Goal: Transaction & Acquisition: Book appointment/travel/reservation

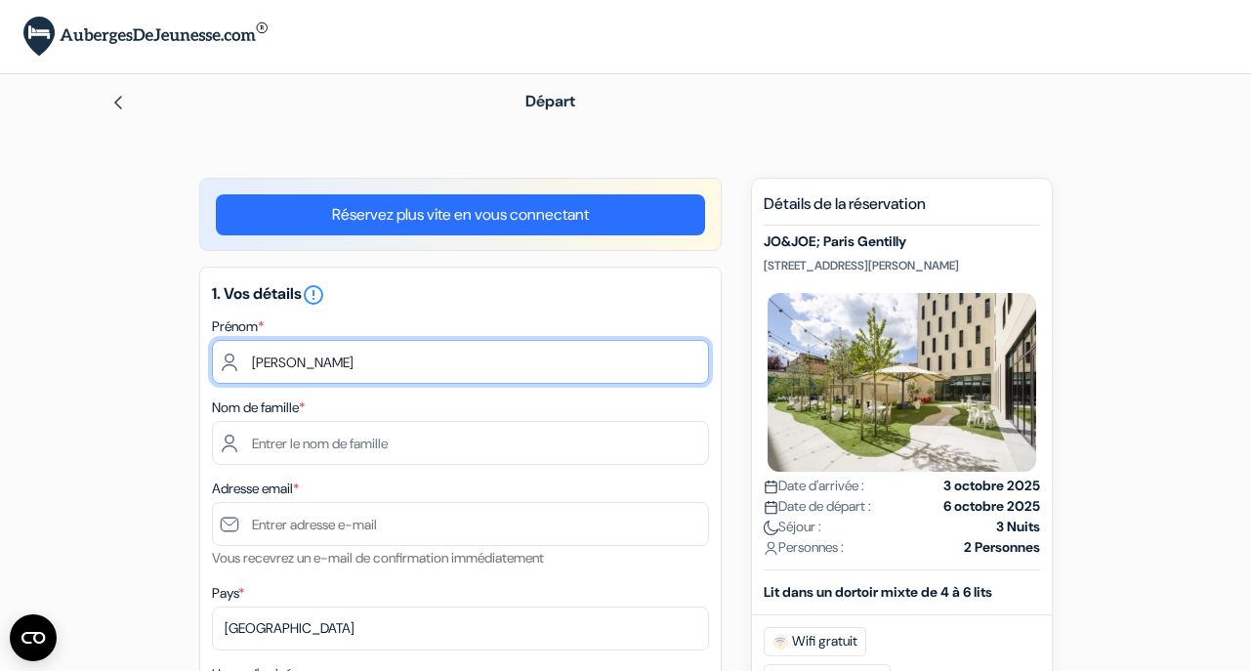
type input "[PERSON_NAME]"
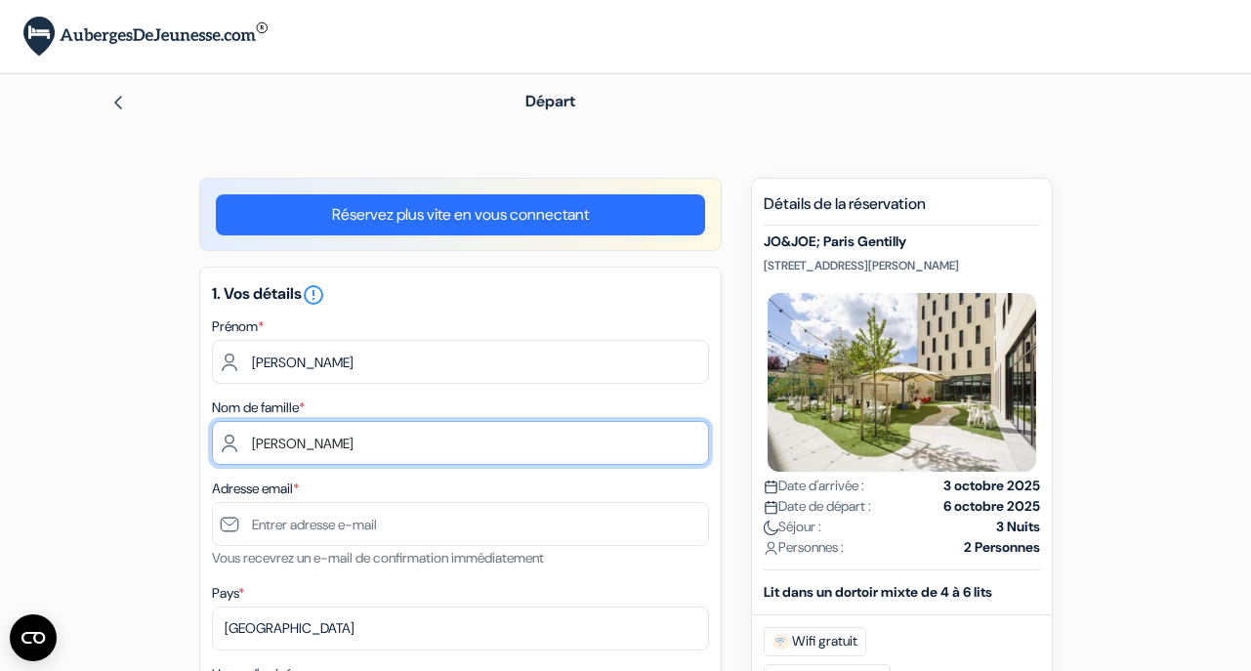
type input "Gomes"
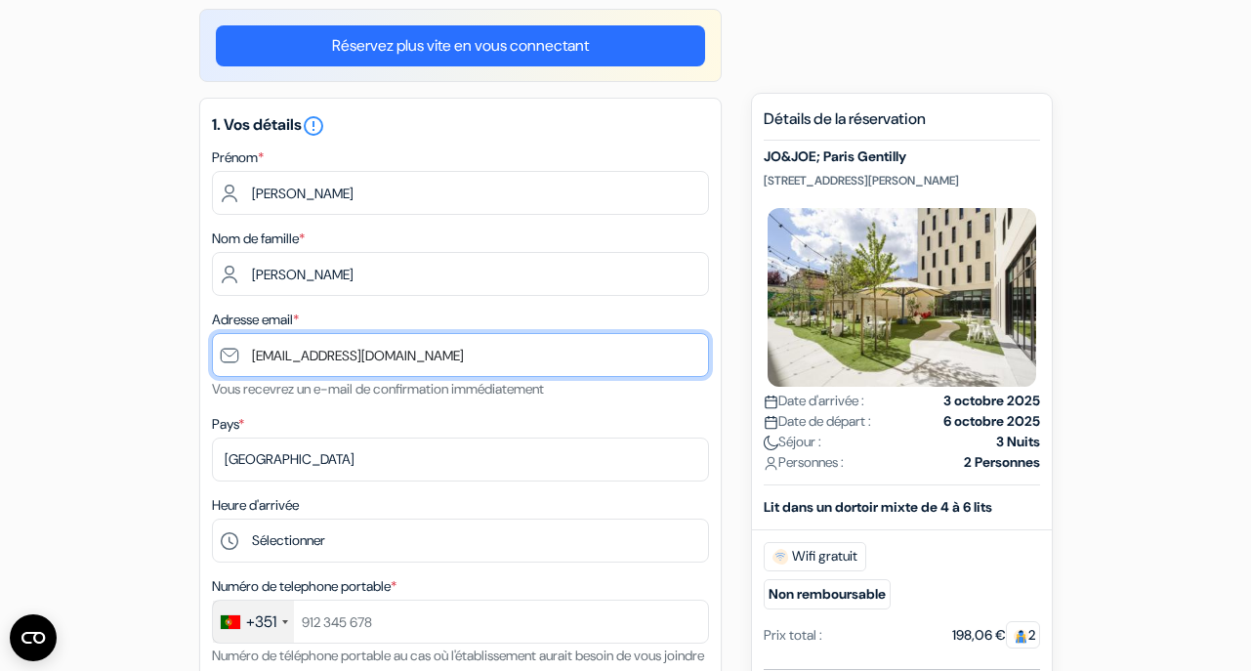
scroll to position [185, 0]
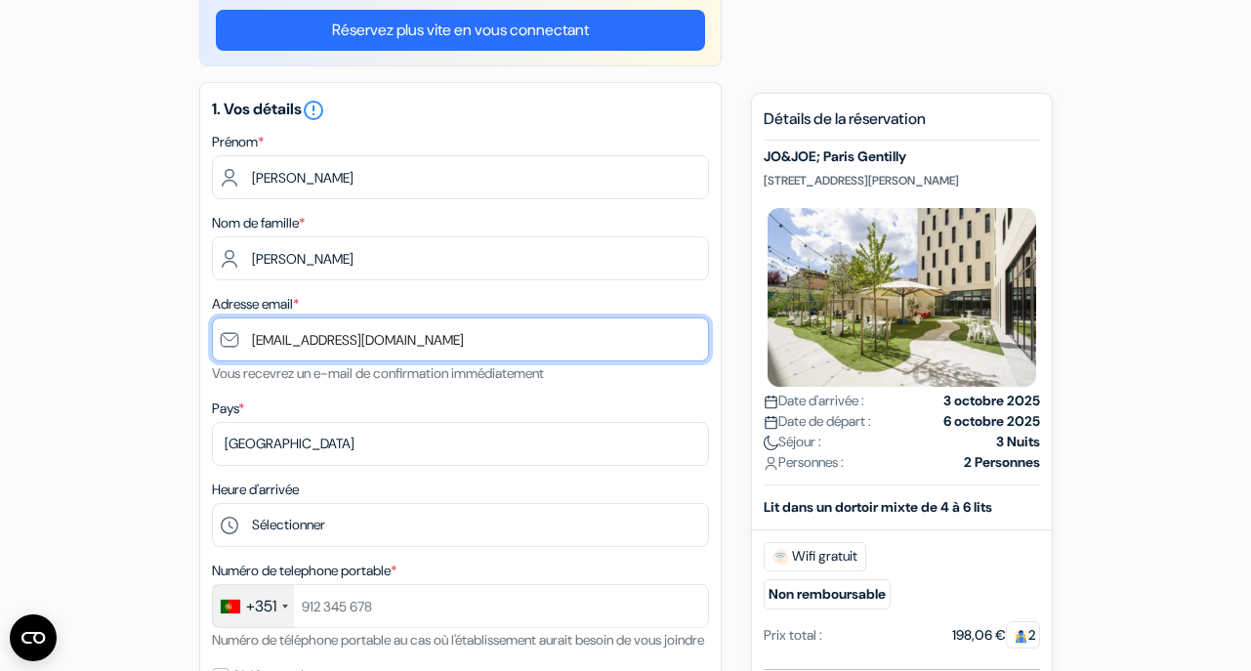
type input "[EMAIL_ADDRESS][DOMAIN_NAME]"
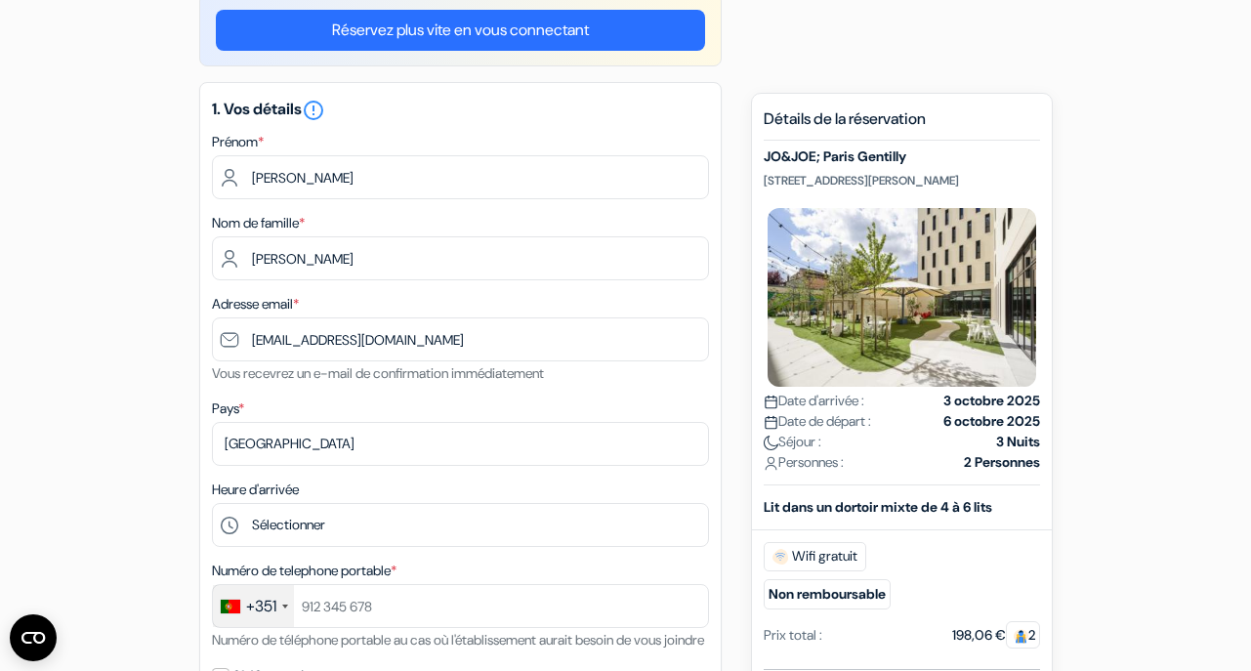
click at [508, 482] on div "Heure d'arrivée Sélectionner 1:00 2:00 3:00 4:00 5:00 6:00 7:00 8:00 9:00 10:00…" at bounding box center [460, 512] width 497 height 69
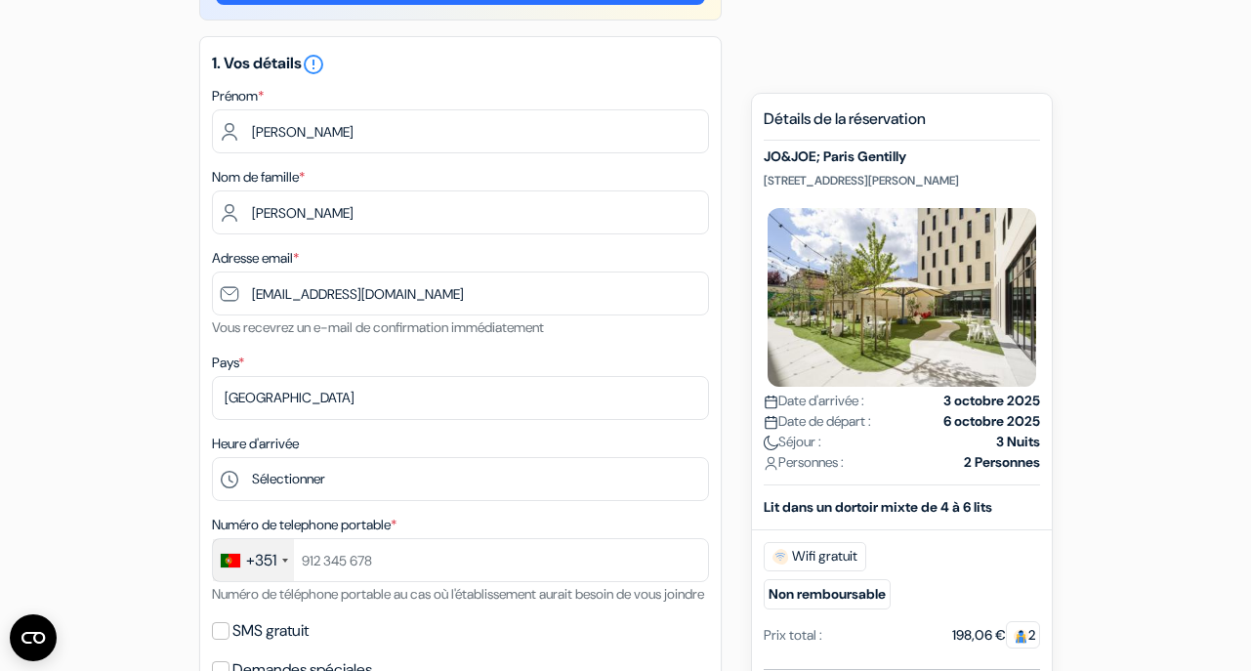
scroll to position [226, 0]
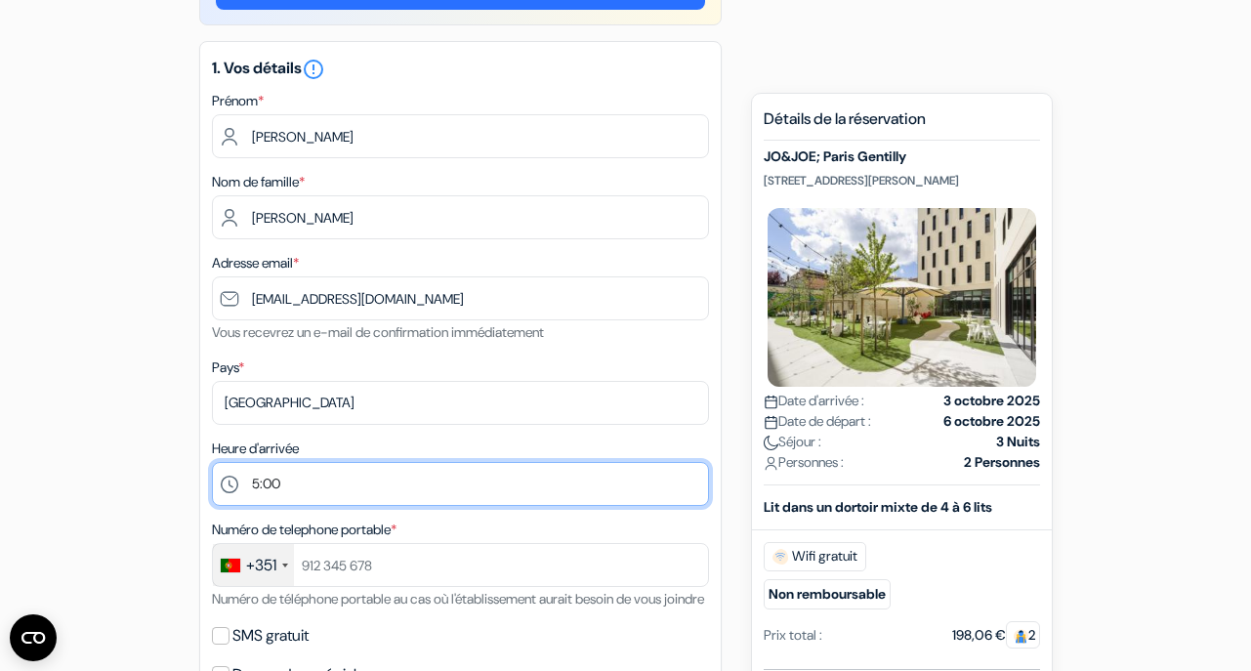
select select "17"
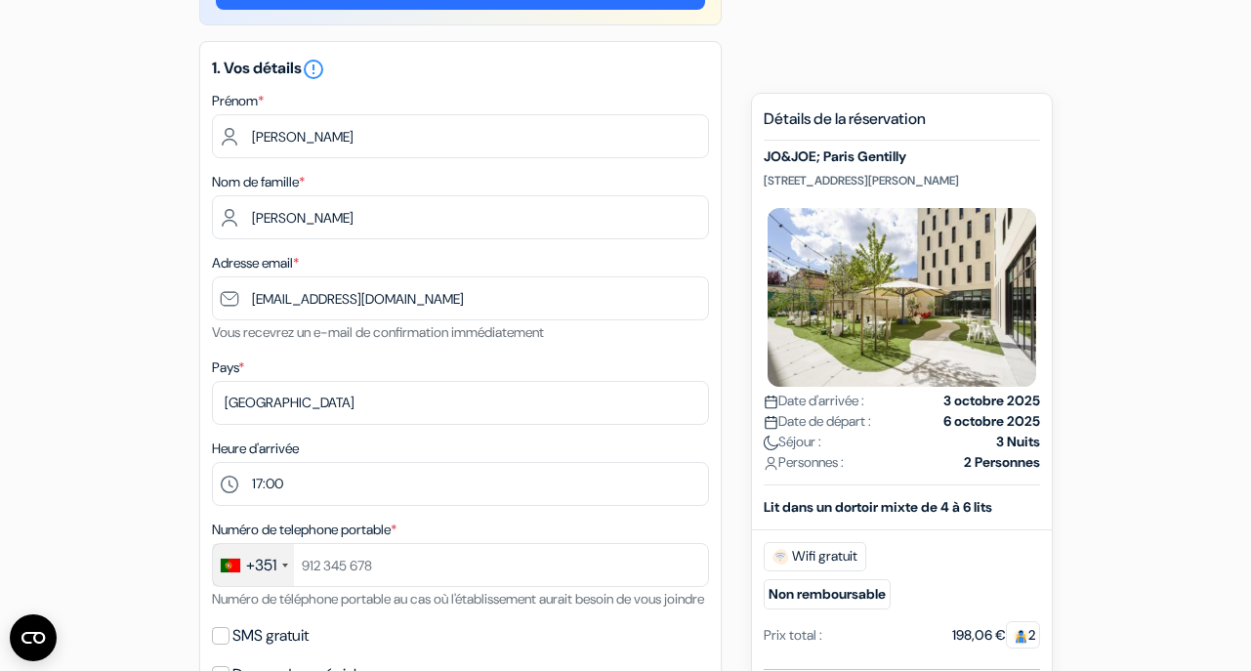
click at [734, 533] on div "add_box JO&JOE; Paris Gentilly 89 Rue Paul Vaillant Couturier, 94250 Gentilly, …" at bounding box center [625, 664] width 1113 height 1425
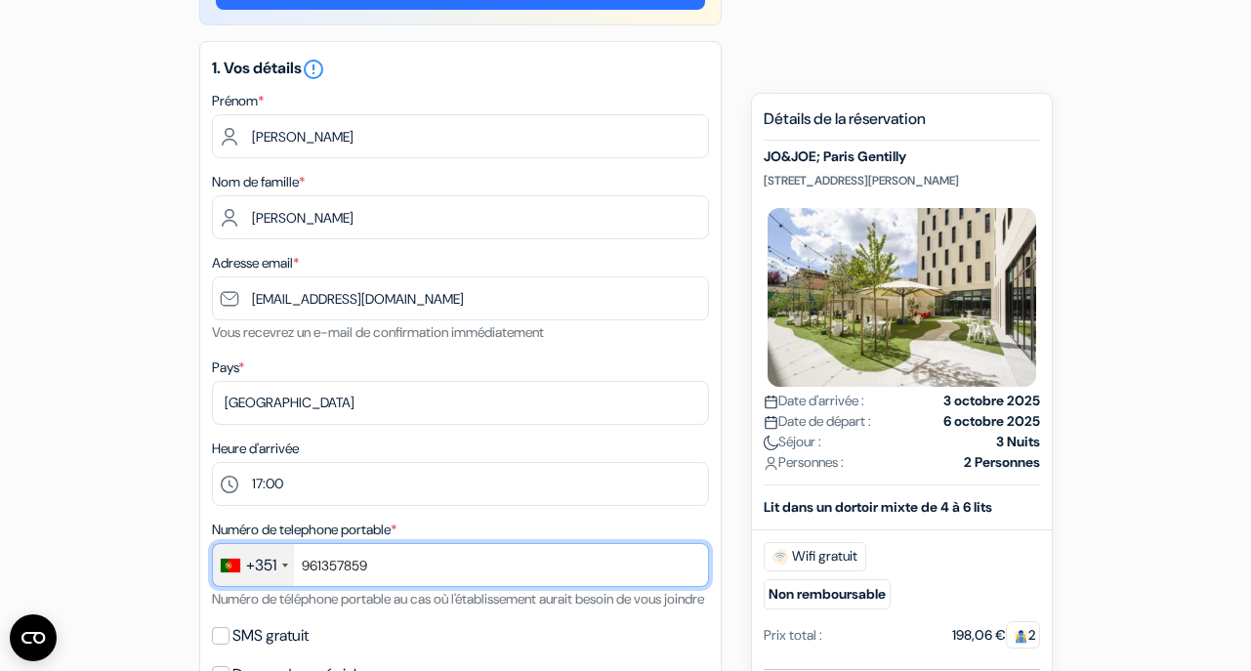
type input "961357859"
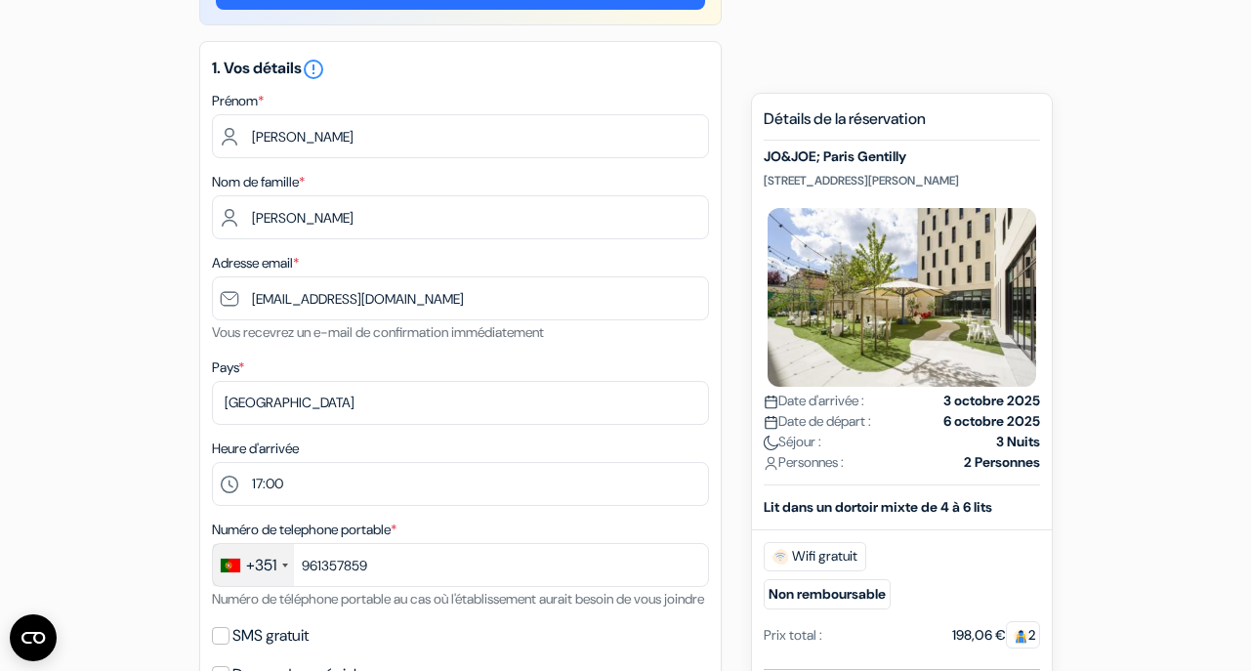
click at [743, 589] on div "add_box JO&JOE; Paris Gentilly 89 Rue Paul Vaillant Couturier, 94250 Gentilly, …" at bounding box center [625, 664] width 1113 height 1425
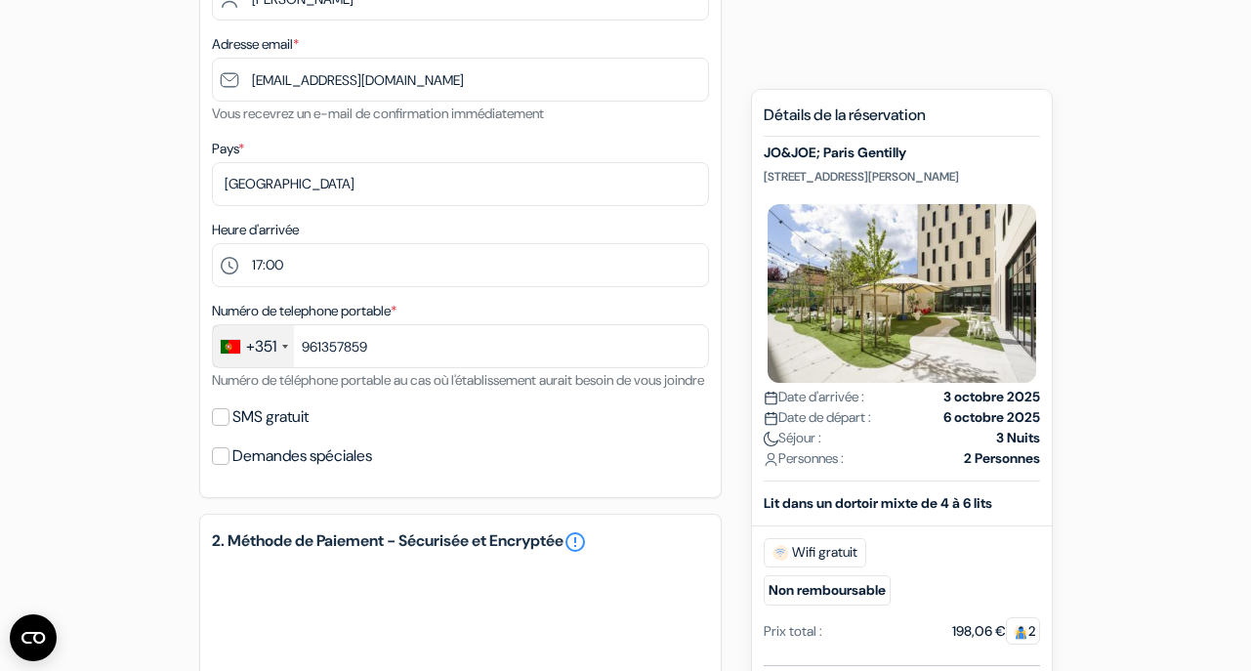
scroll to position [443, 0]
drag, startPoint x: 765, startPoint y: 178, endPoint x: 845, endPoint y: 202, distance: 83.7
click at [845, 186] on p "89 Rue Paul Vaillant Couturier, 94250 Gentilly, Paris, France" at bounding box center [902, 178] width 276 height 16
copy p "89 Rue Paul Vaillant Couturier, 94250 Gentilly, Paris, France"
click at [732, 275] on div "add_box JO&JOE; Paris Gentilly 89 Rue Paul Vaillant Couturier, 94250 Gentilly, …" at bounding box center [625, 446] width 1113 height 1425
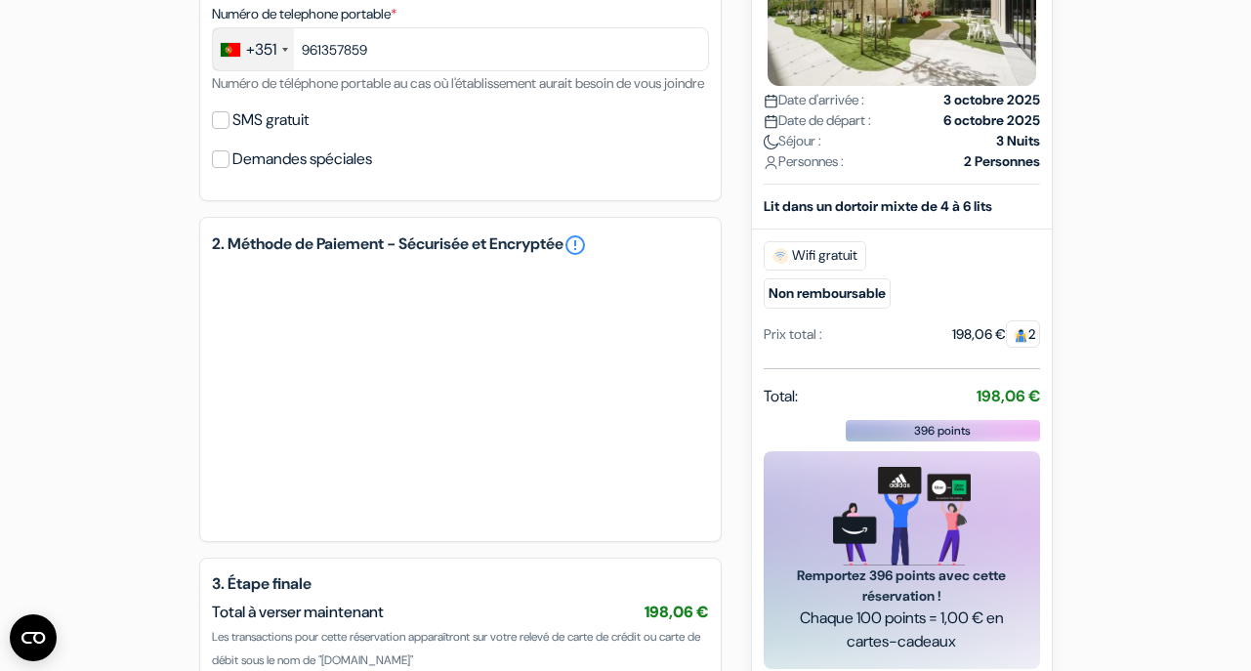
scroll to position [750, 0]
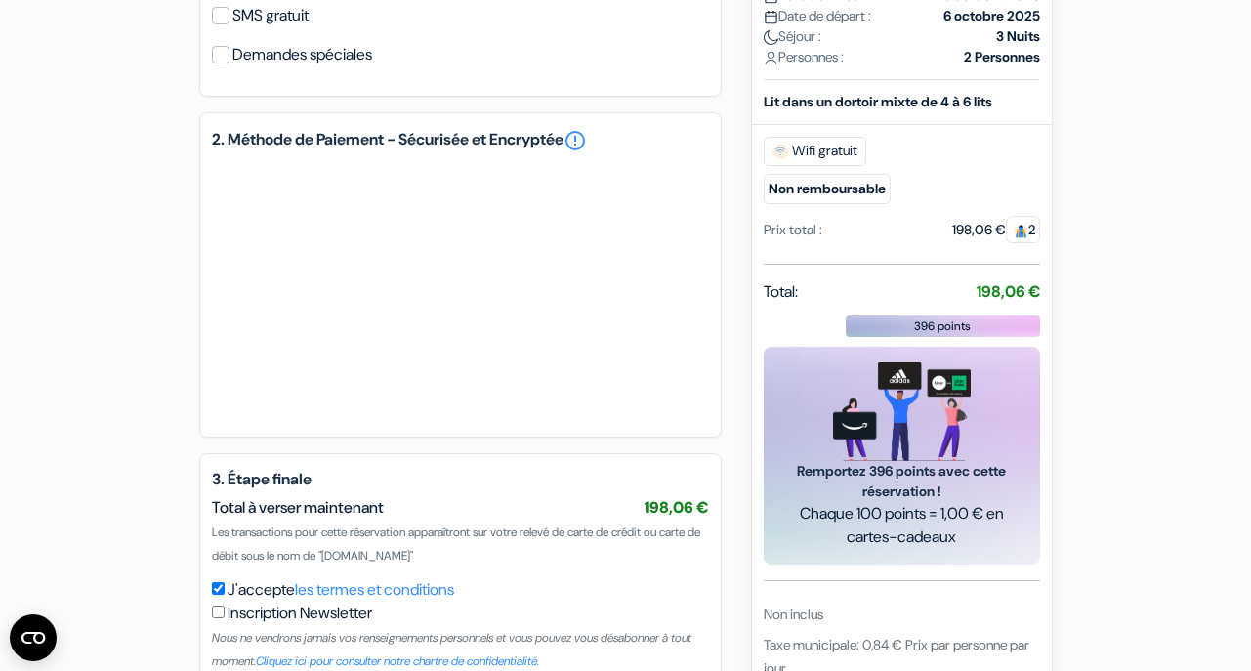
click at [447, 467] on div "Réservez plus vite en vous connectant 1. Vos détails error_outline Prénom * Rit…" at bounding box center [460, 44] width 523 height 1425
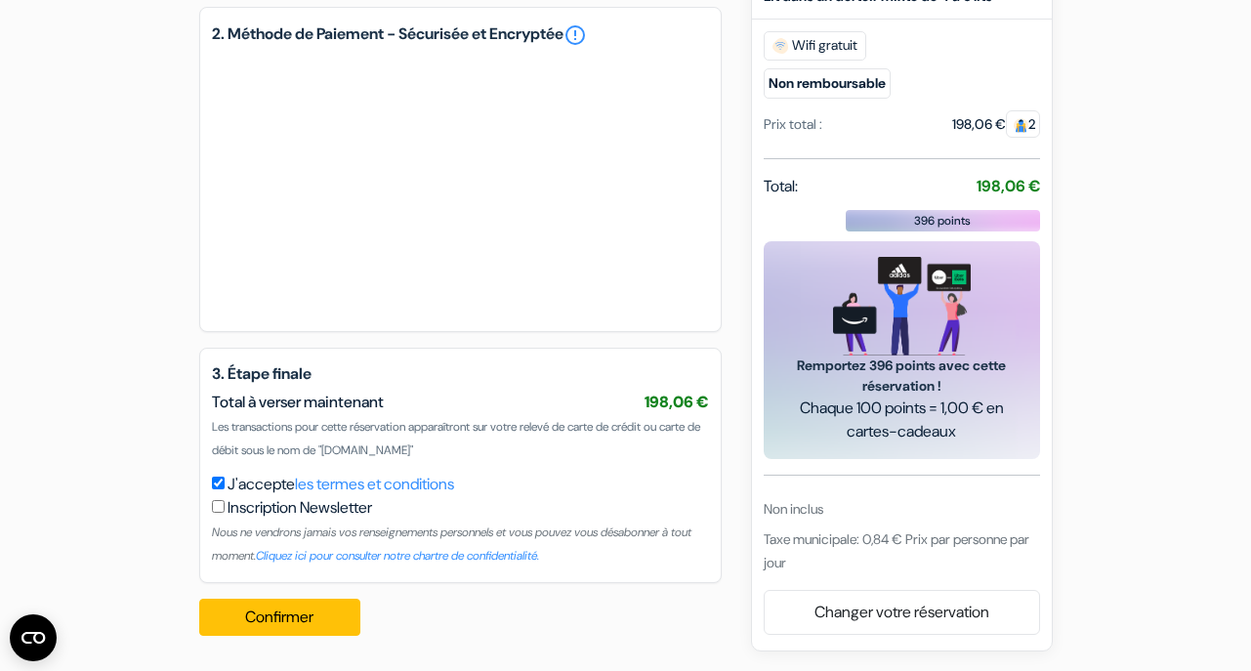
scroll to position [974, 0]
click at [337, 620] on button "Confirmer Loading..." at bounding box center [280, 617] width 162 height 37
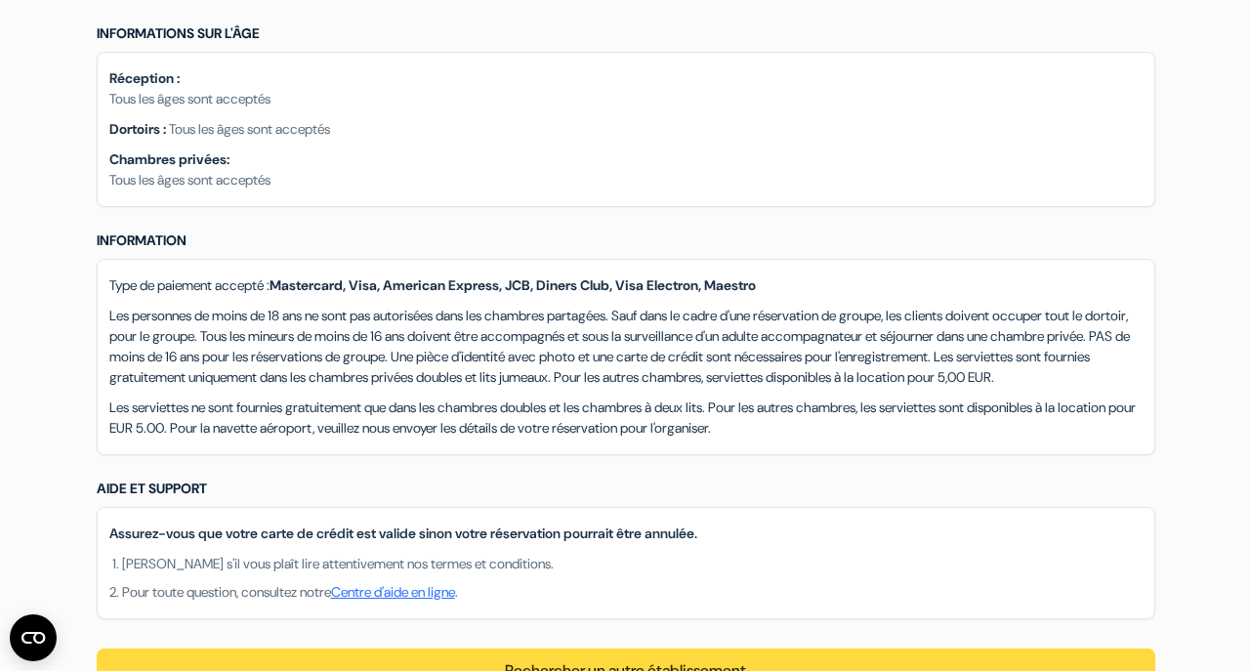
scroll to position [1749, 0]
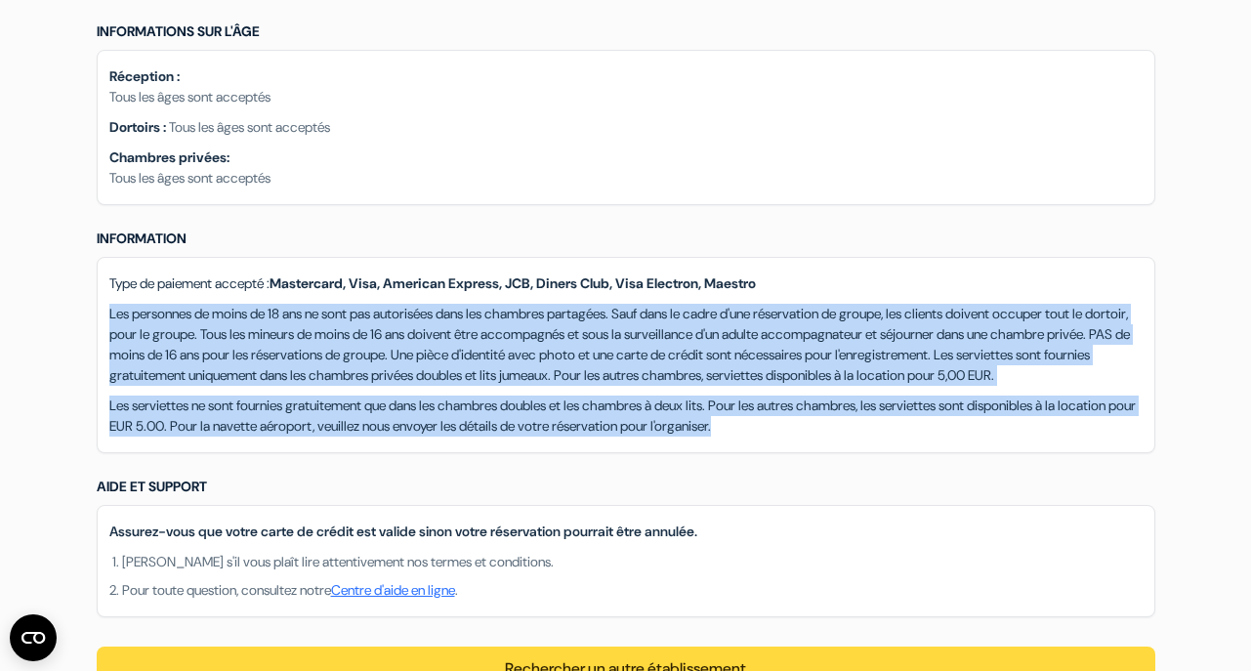
drag, startPoint x: 110, startPoint y: 293, endPoint x: 886, endPoint y: 428, distance: 787.1
click at [890, 429] on div "Type de paiement accepté : Mastercard, Visa, American Express, JCB, Diners Club…" at bounding box center [626, 355] width 1059 height 196
click at [888, 428] on p "Les serviettes ne sont fournies gratuitement que dans les chambres doubles et l…" at bounding box center [625, 416] width 1033 height 41
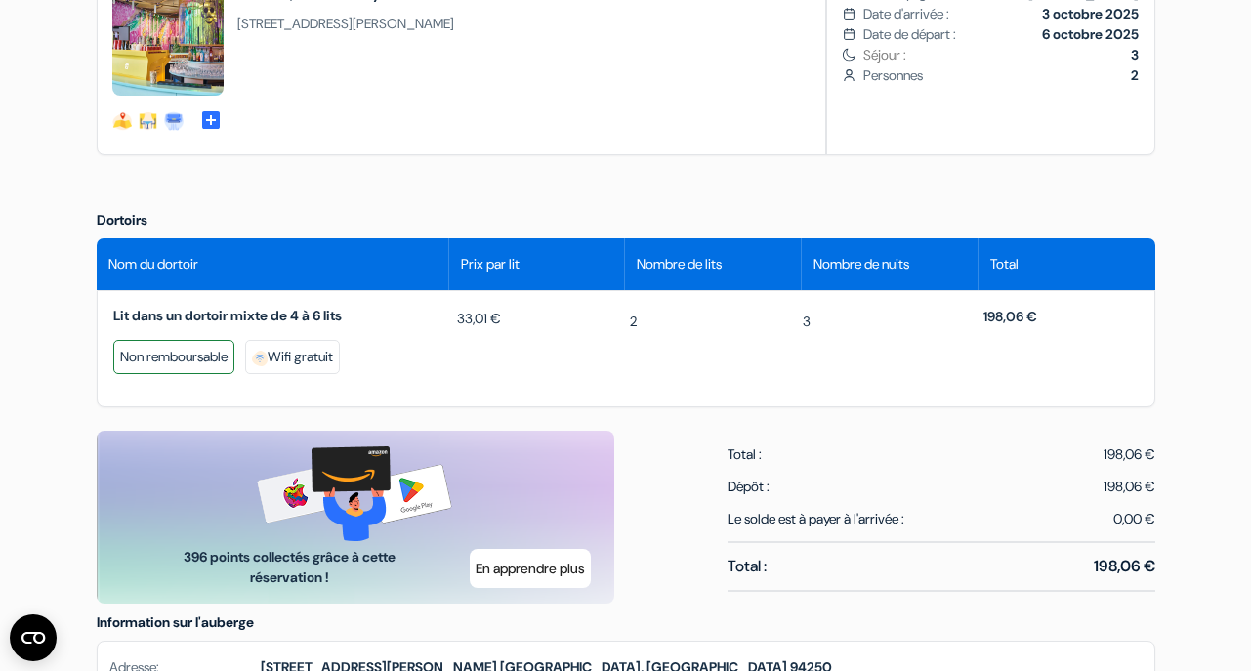
scroll to position [351, 0]
